Goal: Transaction & Acquisition: Purchase product/service

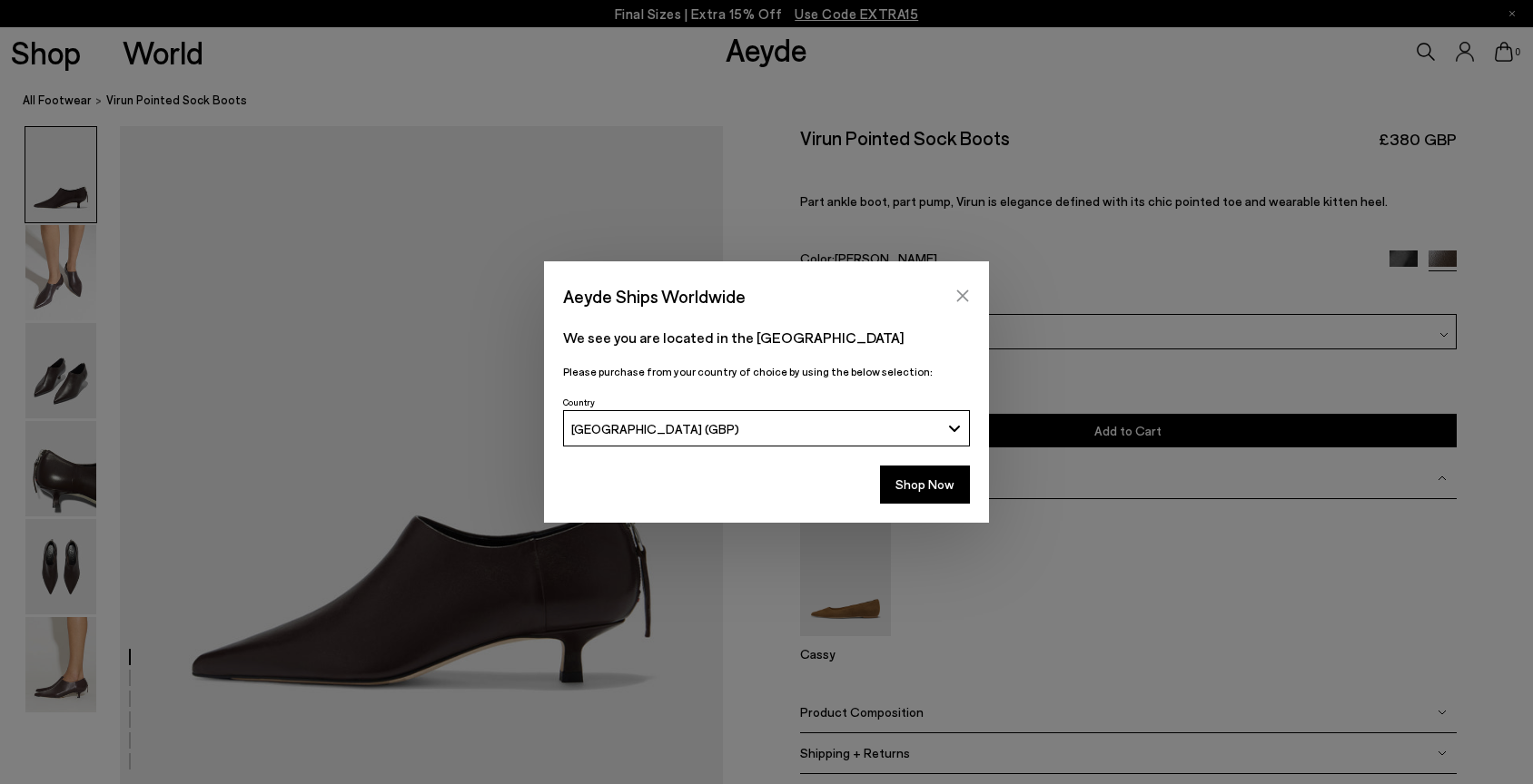
click at [959, 291] on icon "Close" at bounding box center [962, 295] width 14 height 14
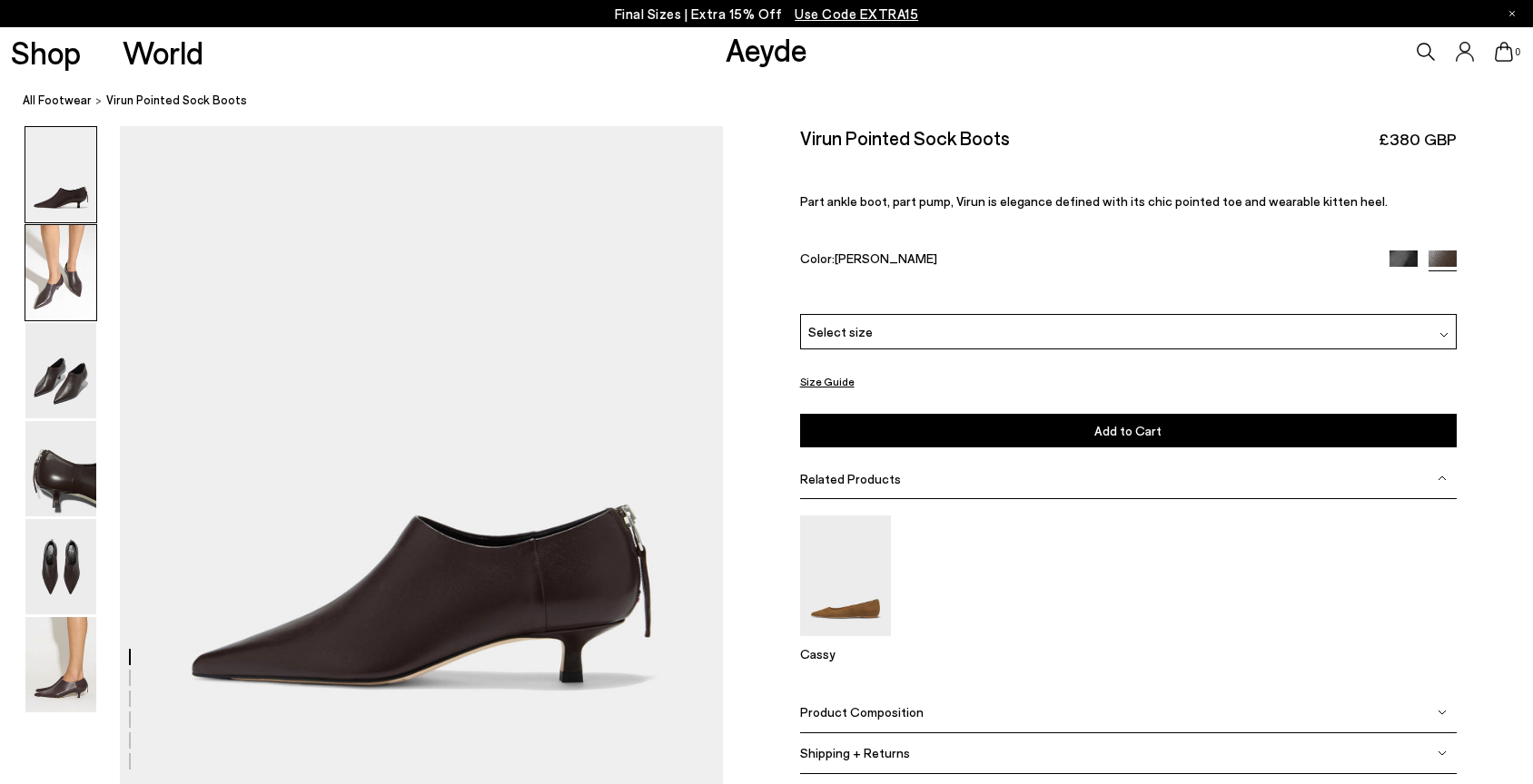
click at [67, 287] on img at bounding box center [60, 273] width 70 height 96
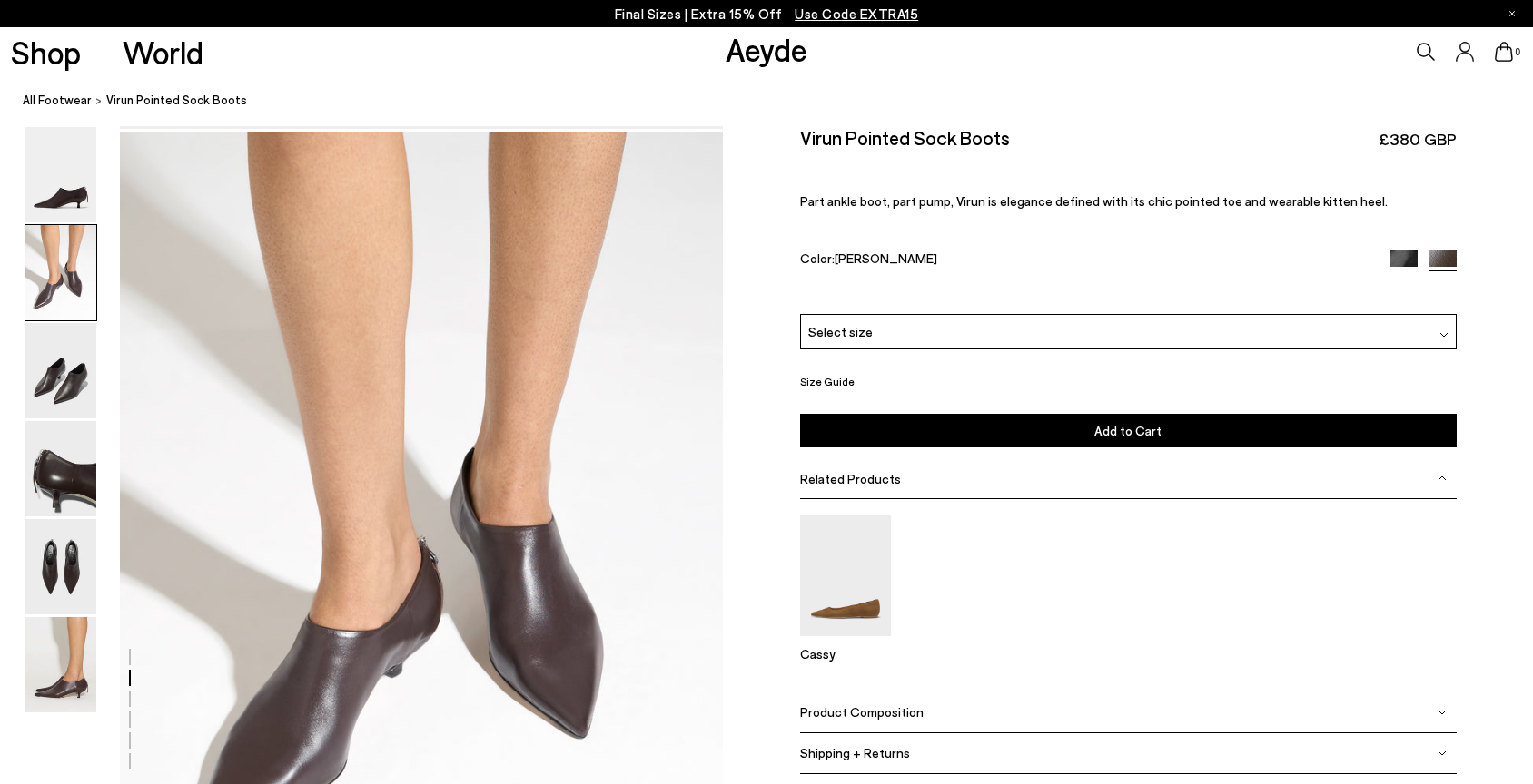
scroll to position [663, 0]
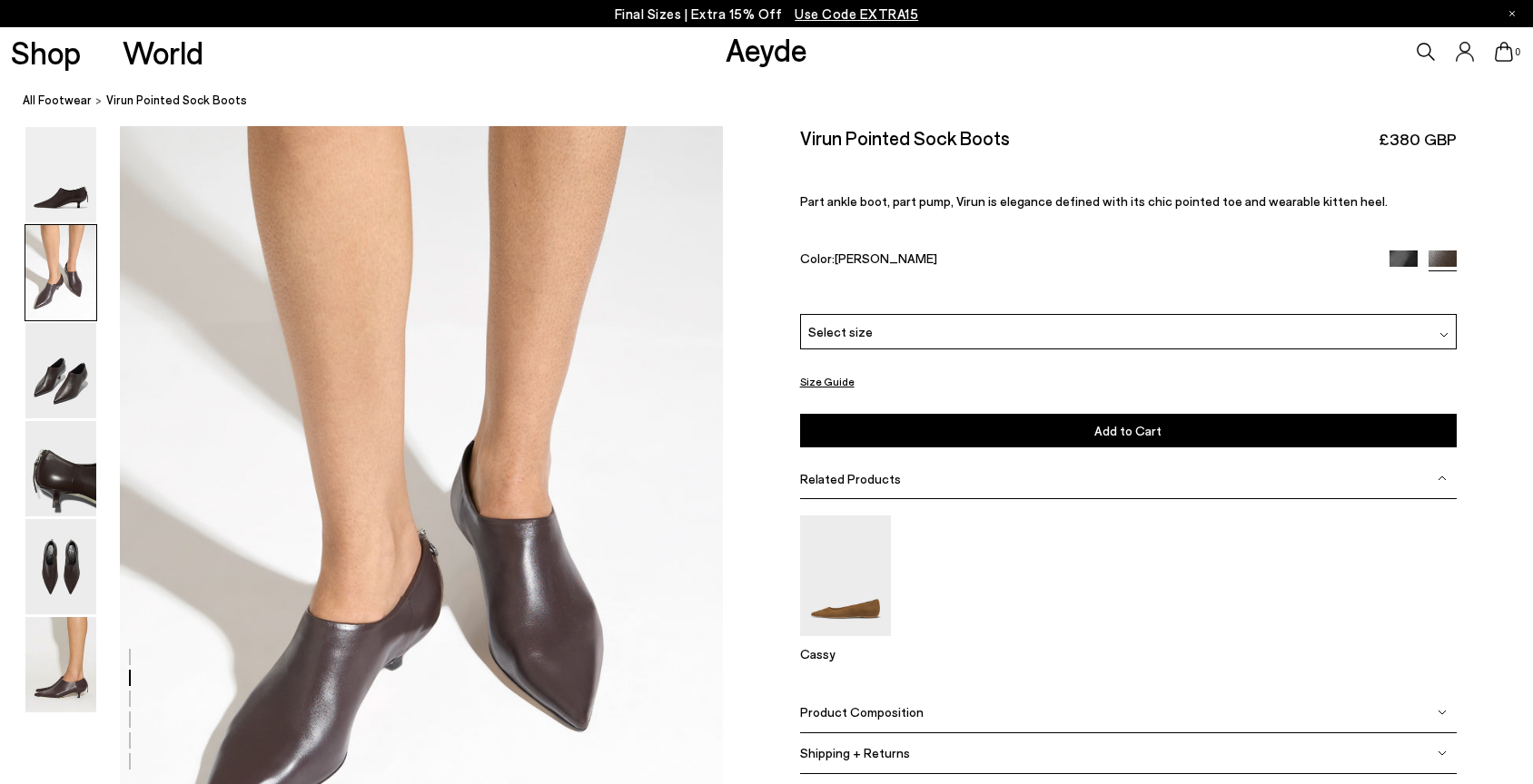
click at [71, 311] on img at bounding box center [60, 273] width 70 height 96
click at [80, 383] on img at bounding box center [60, 371] width 70 height 96
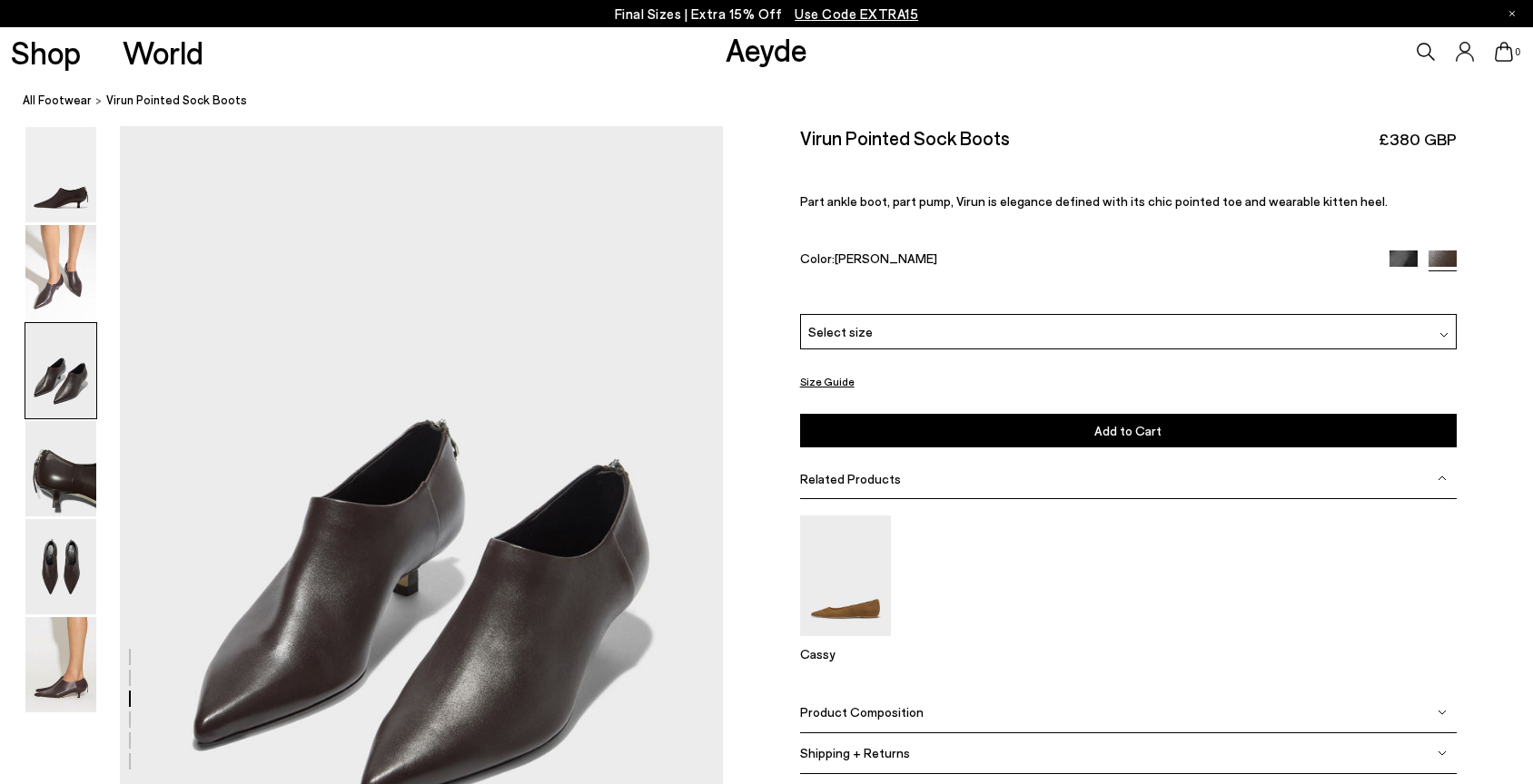
scroll to position [1468, 0]
click at [80, 383] on img at bounding box center [60, 371] width 70 height 96
click at [60, 490] on img at bounding box center [60, 469] width 70 height 96
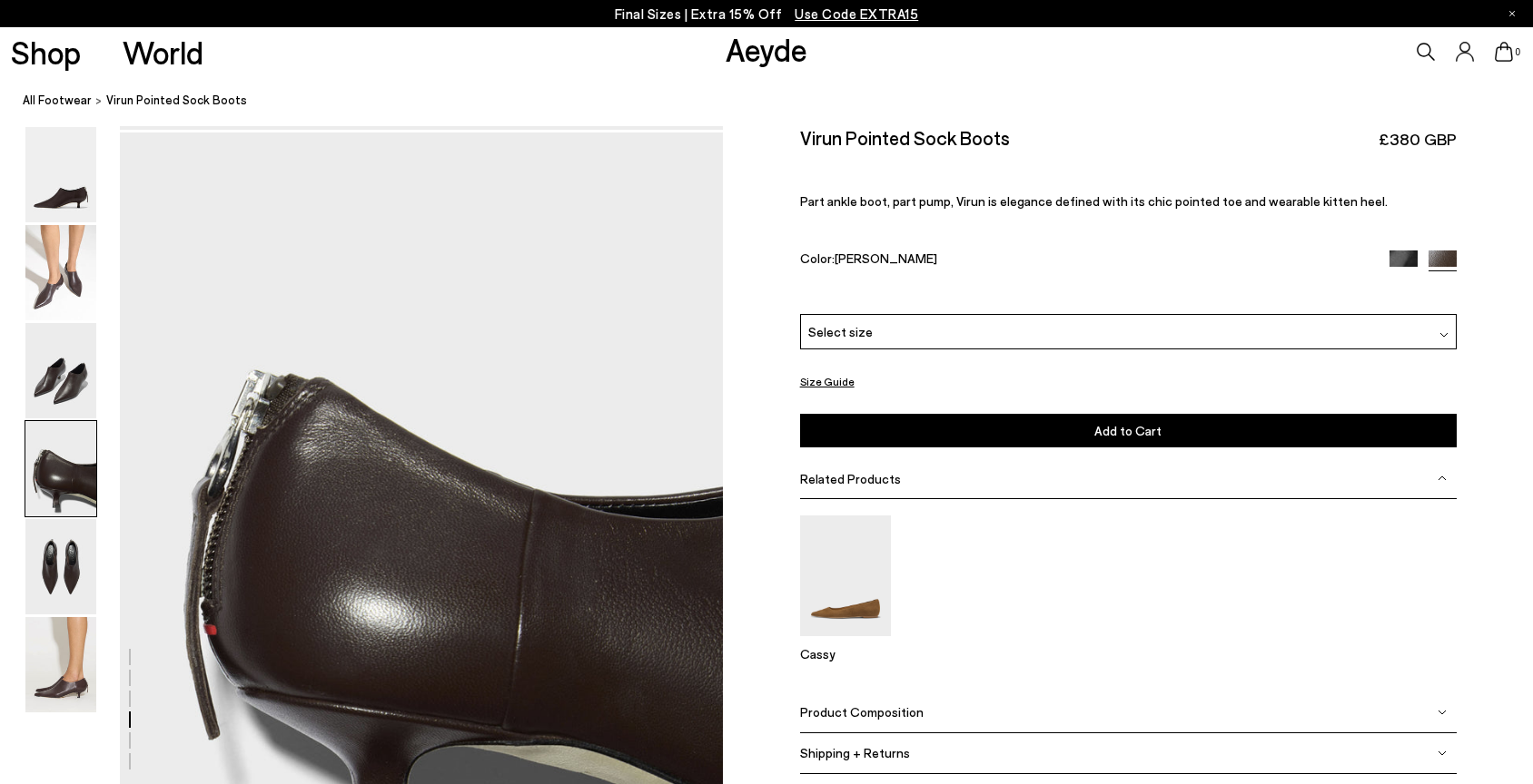
scroll to position [2276, 0]
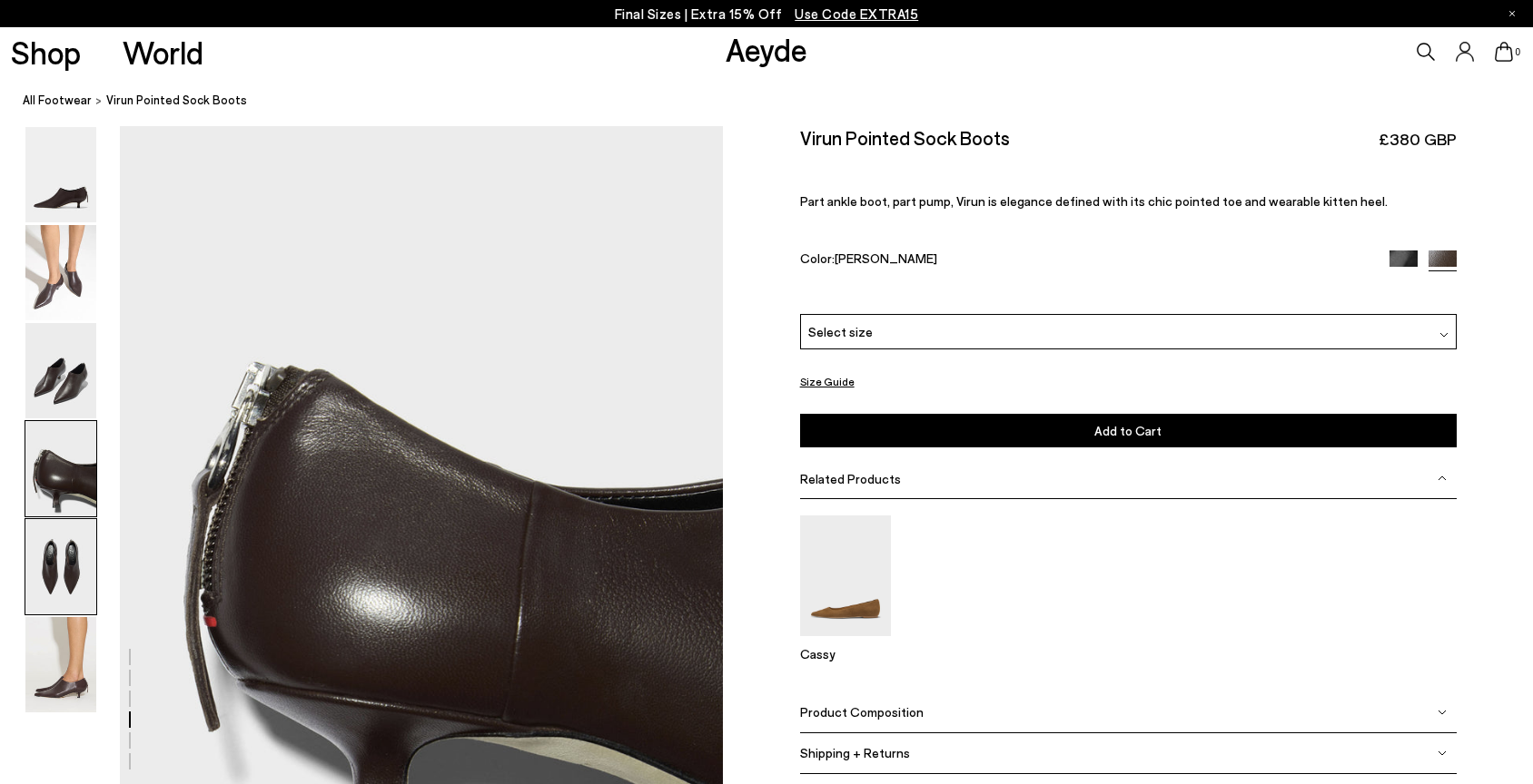
click at [82, 561] on img at bounding box center [60, 567] width 70 height 96
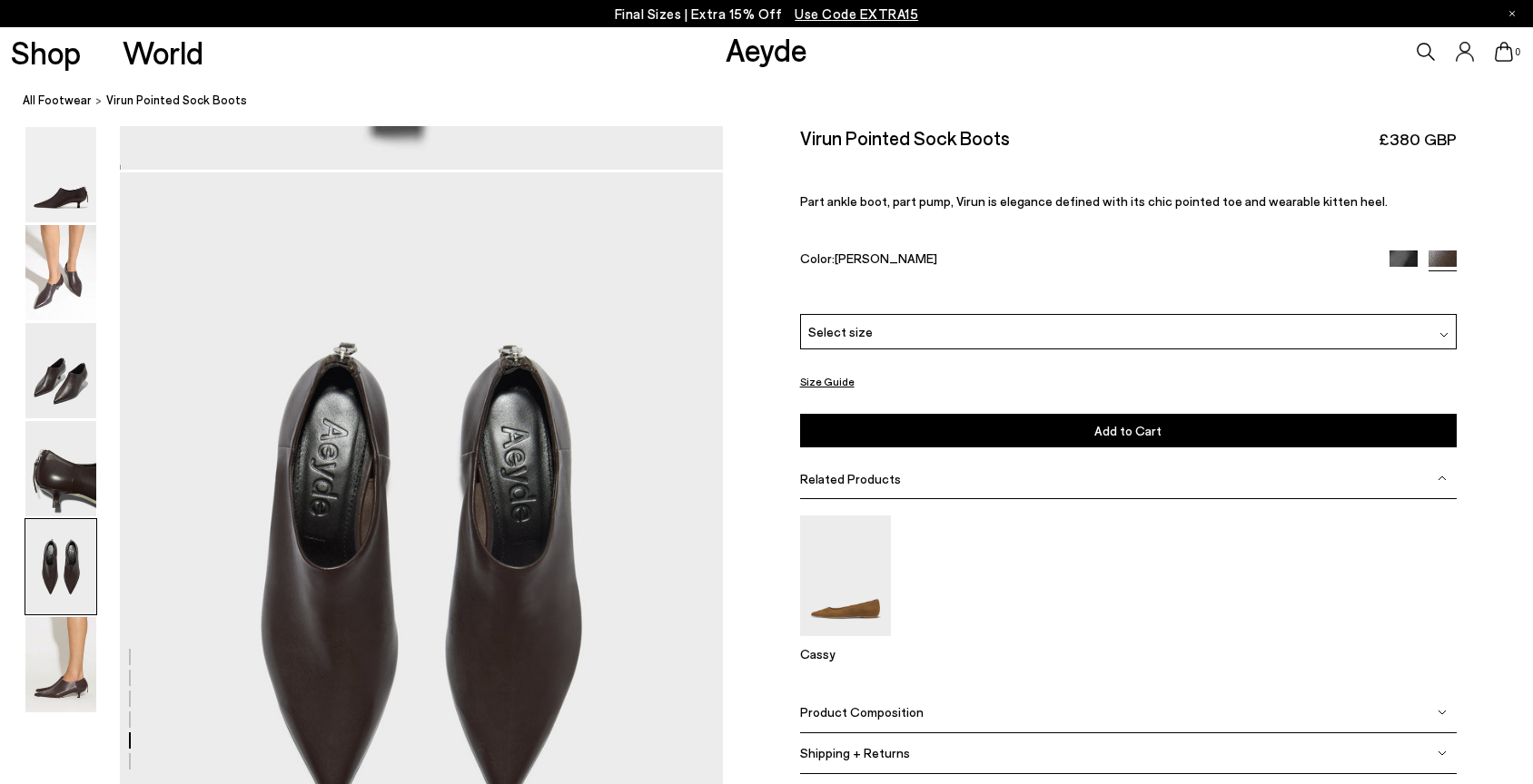
scroll to position [3083, 0]
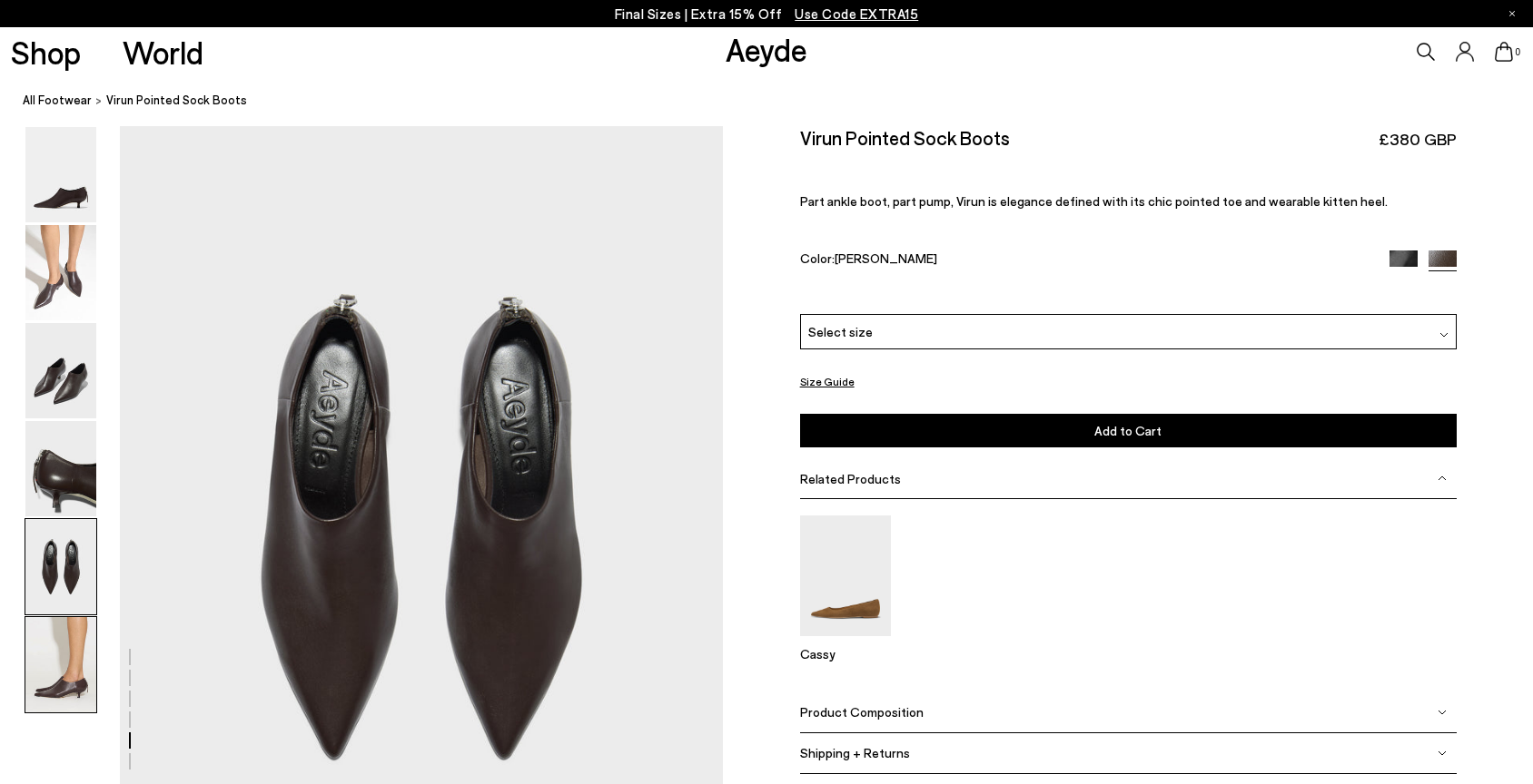
click at [82, 646] on img at bounding box center [60, 666] width 70 height 96
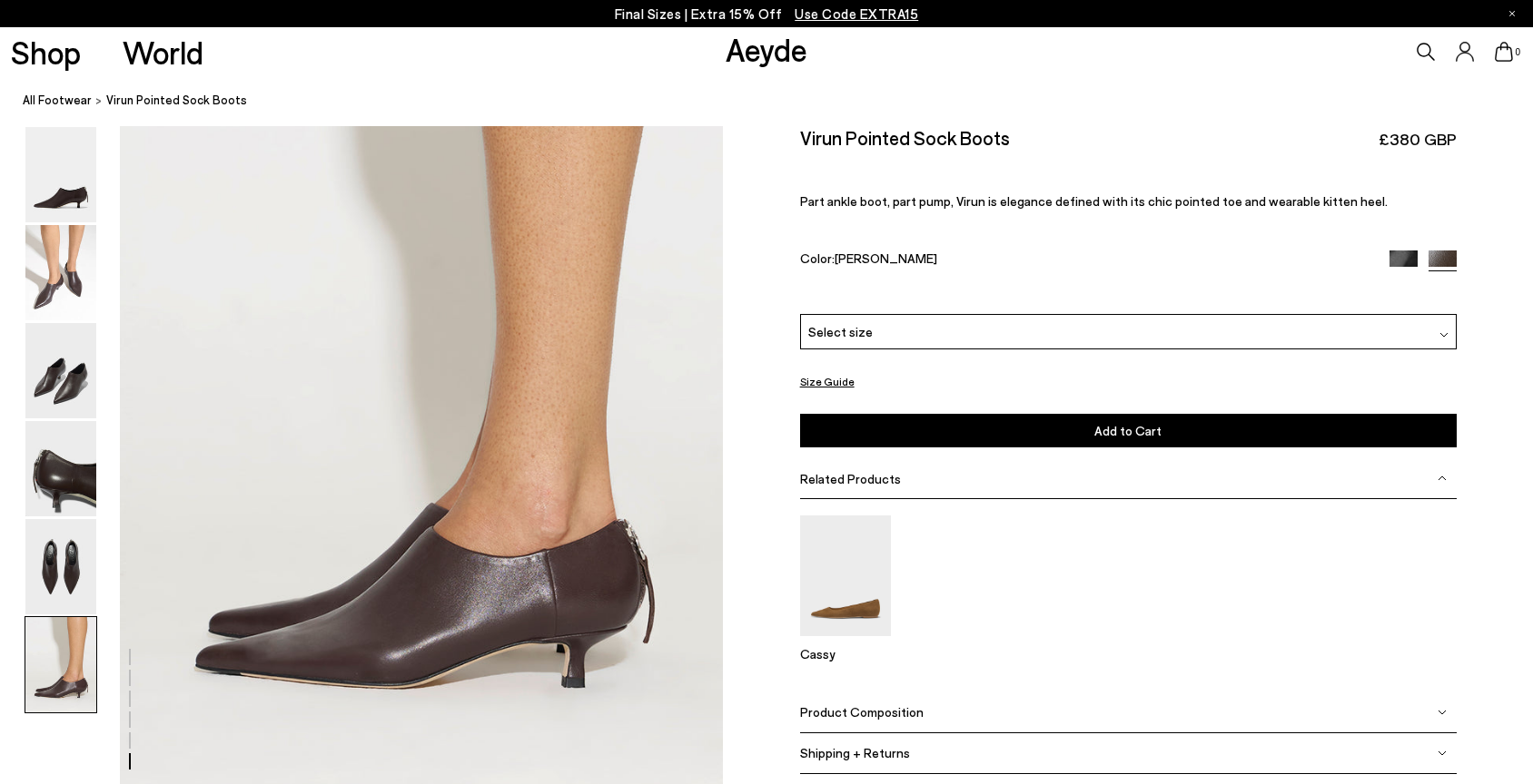
scroll to position [4014, 0]
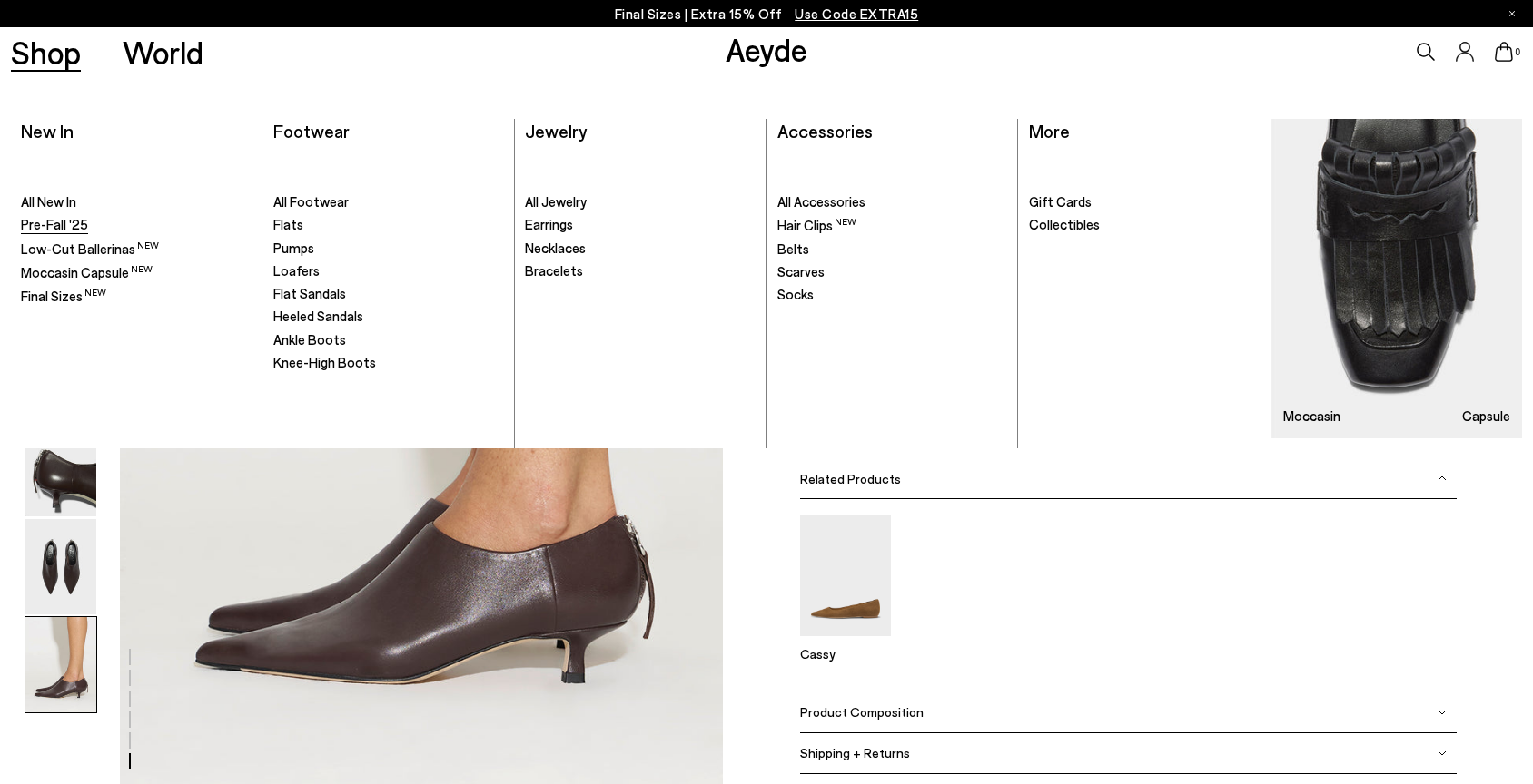
click at [69, 223] on span "Pre-Fall '25" at bounding box center [54, 223] width 68 height 16
